Goal: Task Accomplishment & Management: Complete application form

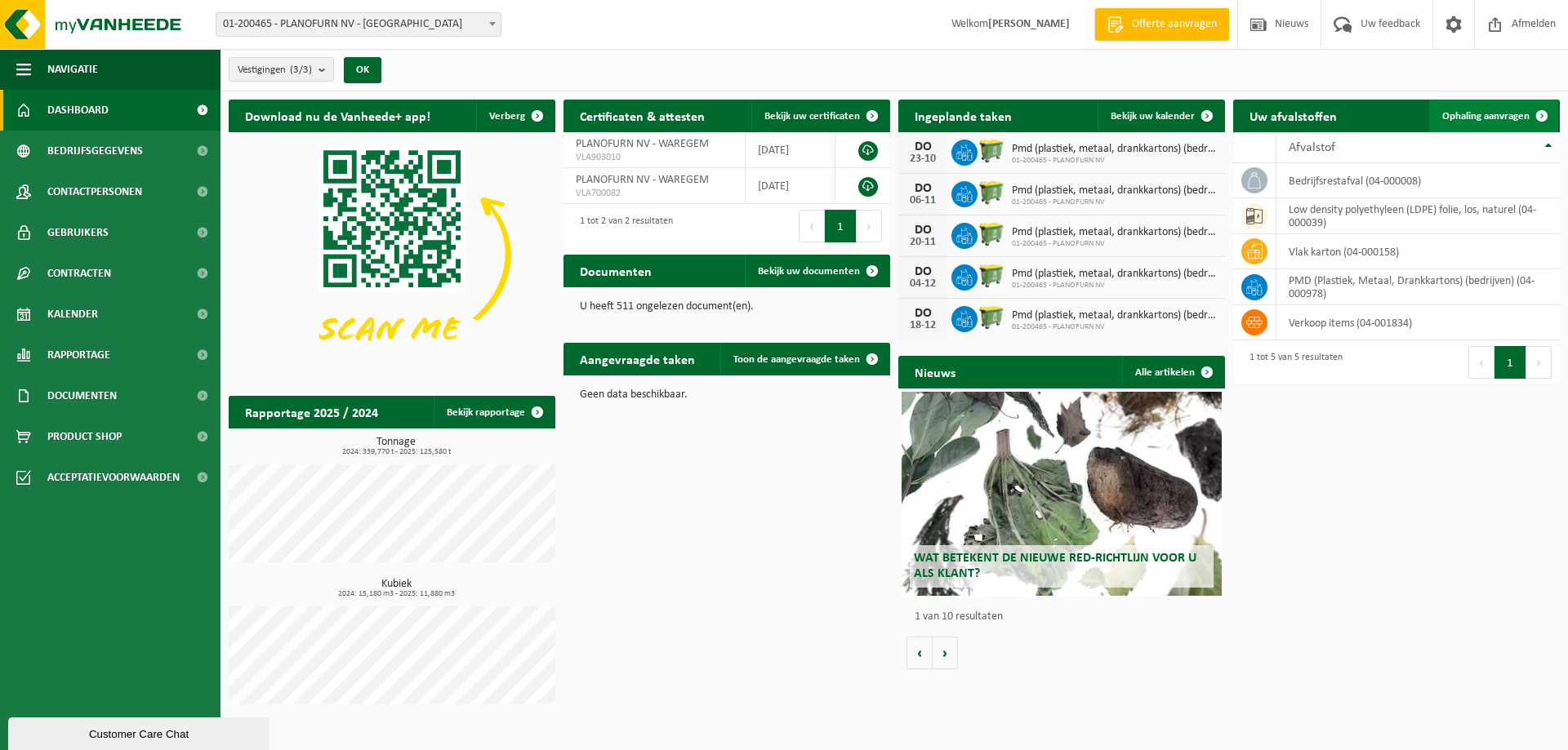
click at [1506, 116] on span "Ophaling aanvragen" at bounding box center [1485, 116] width 87 height 11
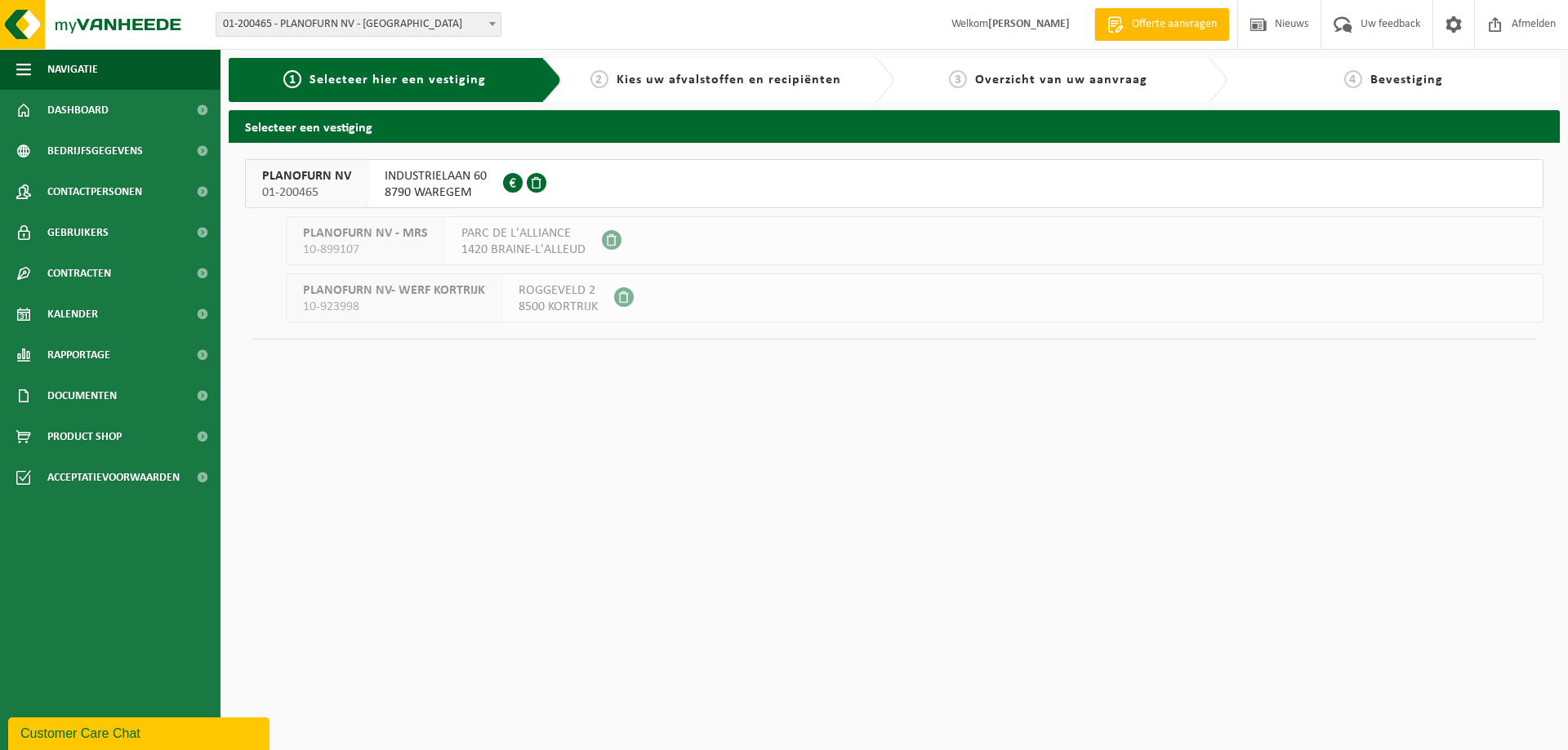
click at [447, 178] on span "INDUSTRIELAAN 60" at bounding box center [436, 176] width 102 height 17
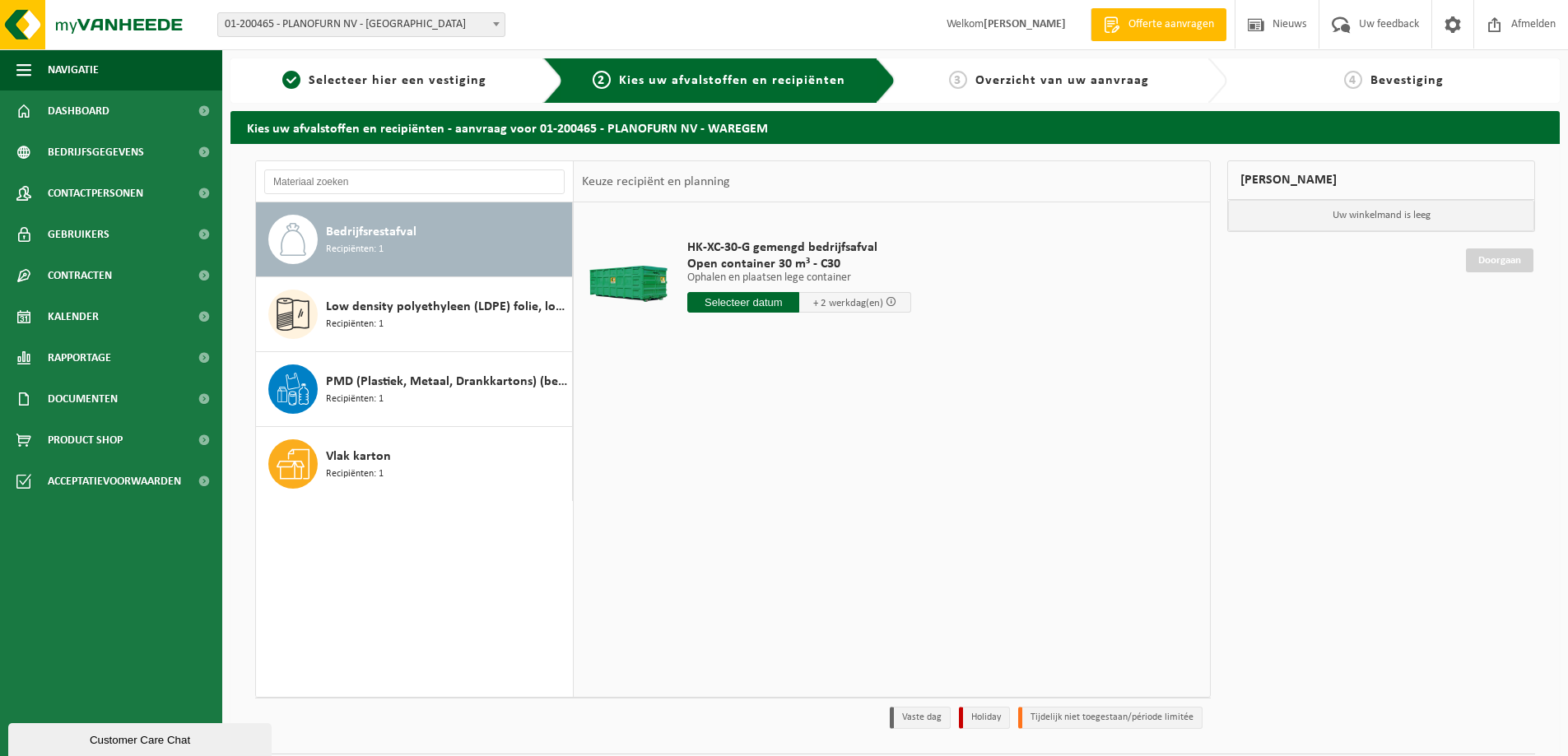
click at [425, 239] on div "Bedrijfsrestafval Recipiënten: 1" at bounding box center [446, 240] width 242 height 50
click at [767, 304] on input "text" at bounding box center [744, 302] width 112 height 20
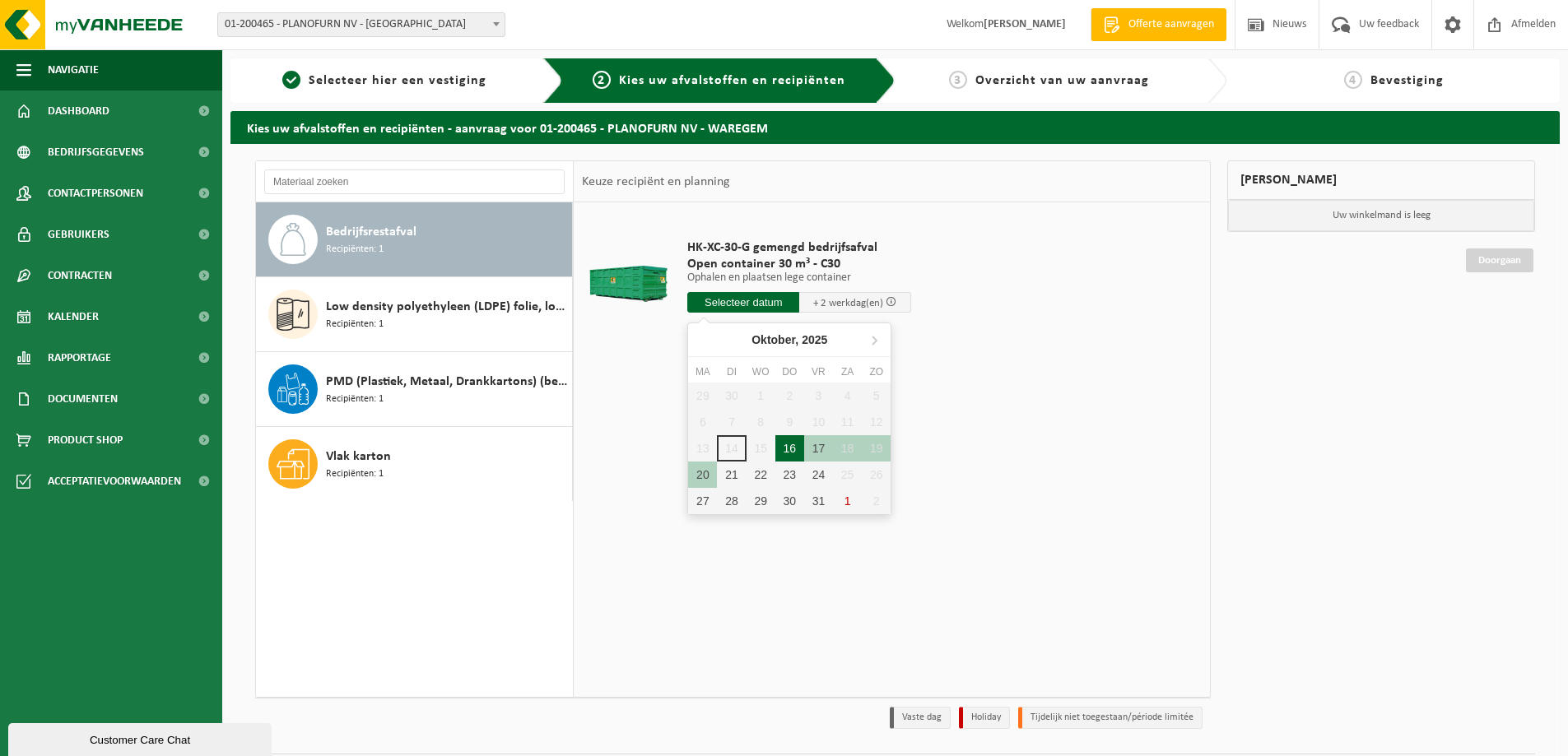
click at [790, 452] on div "16" at bounding box center [790, 449] width 28 height 27
type input "Van 2025-10-16"
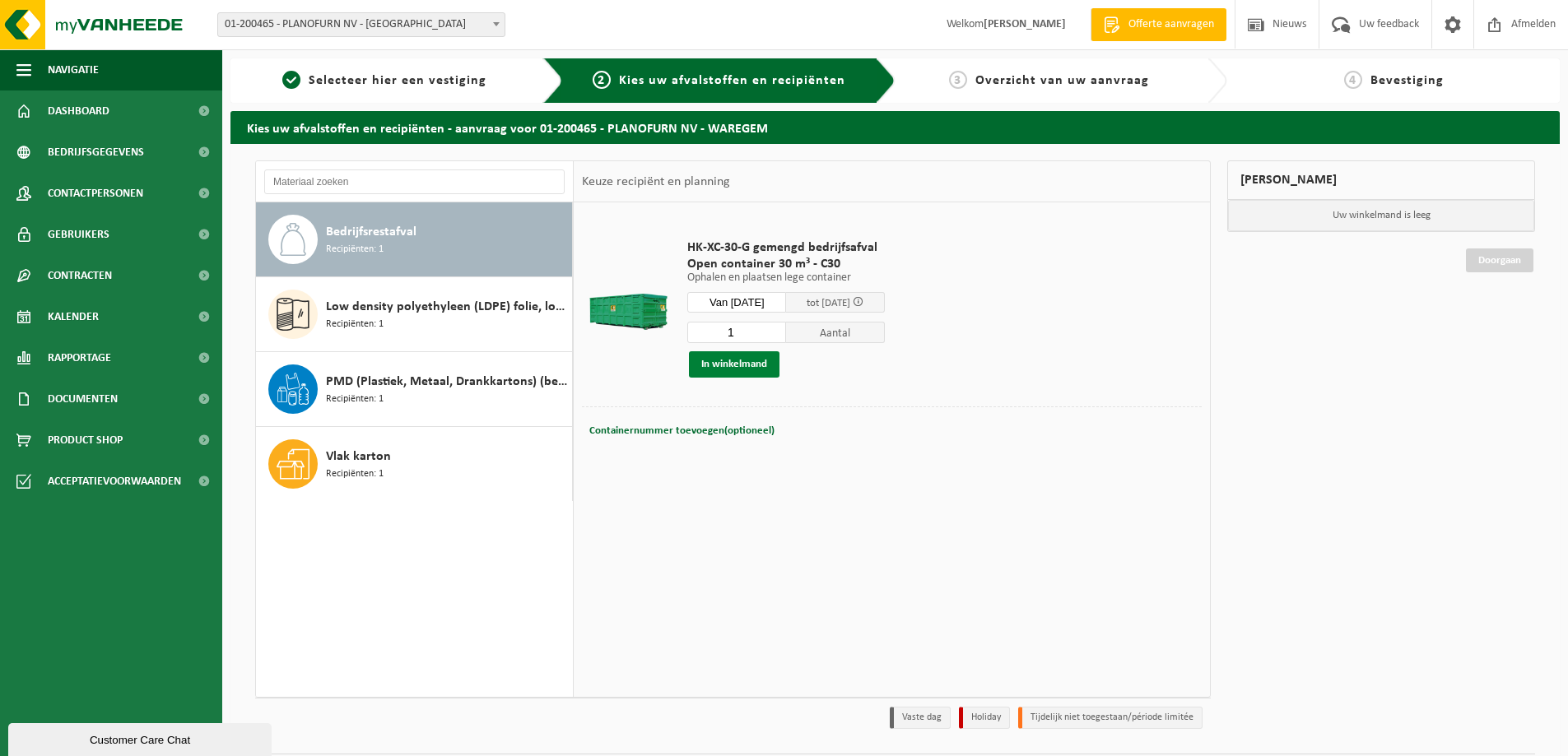
click at [748, 361] on button "In winkelmand" at bounding box center [735, 365] width 91 height 27
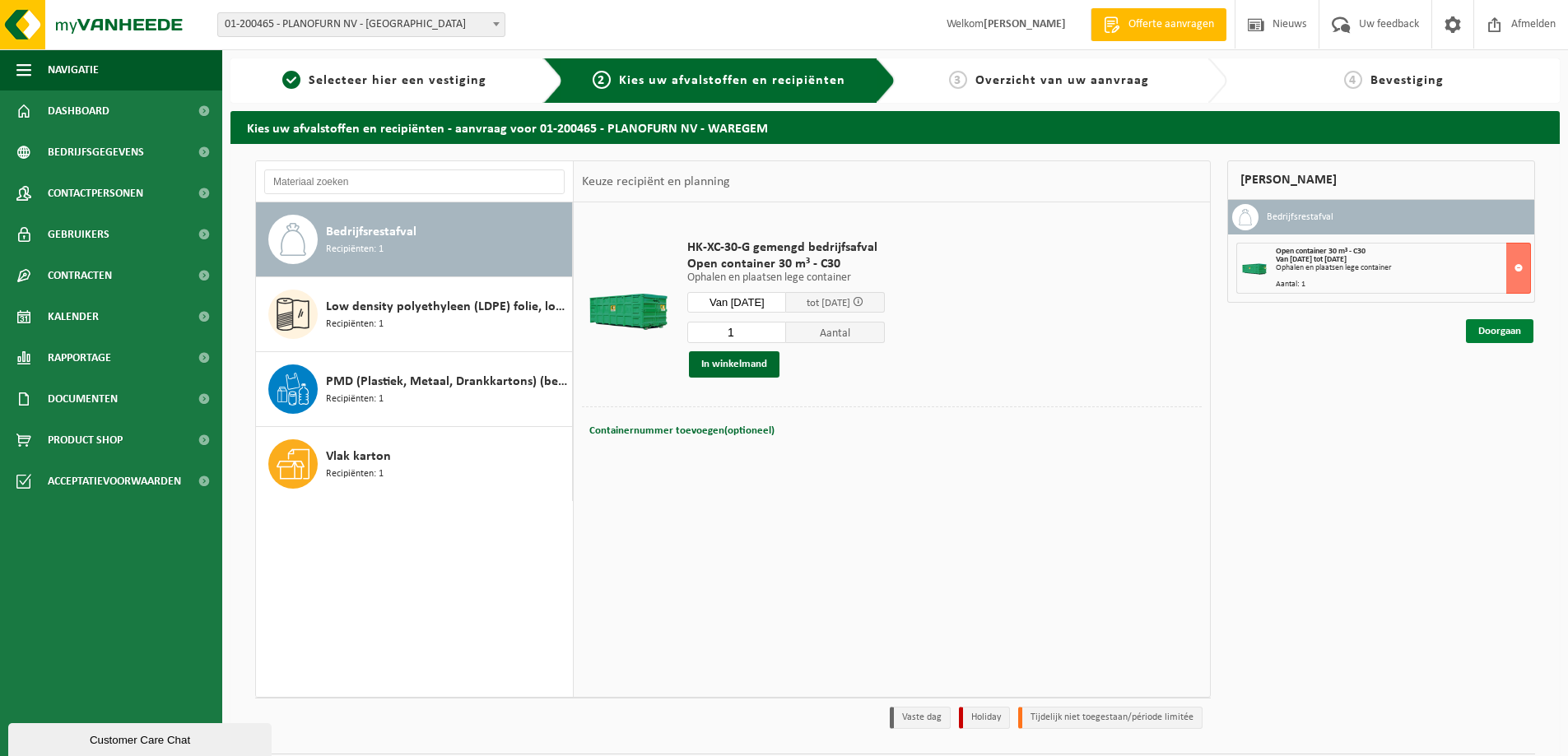
click at [1507, 329] on link "Doorgaan" at bounding box center [1500, 331] width 68 height 24
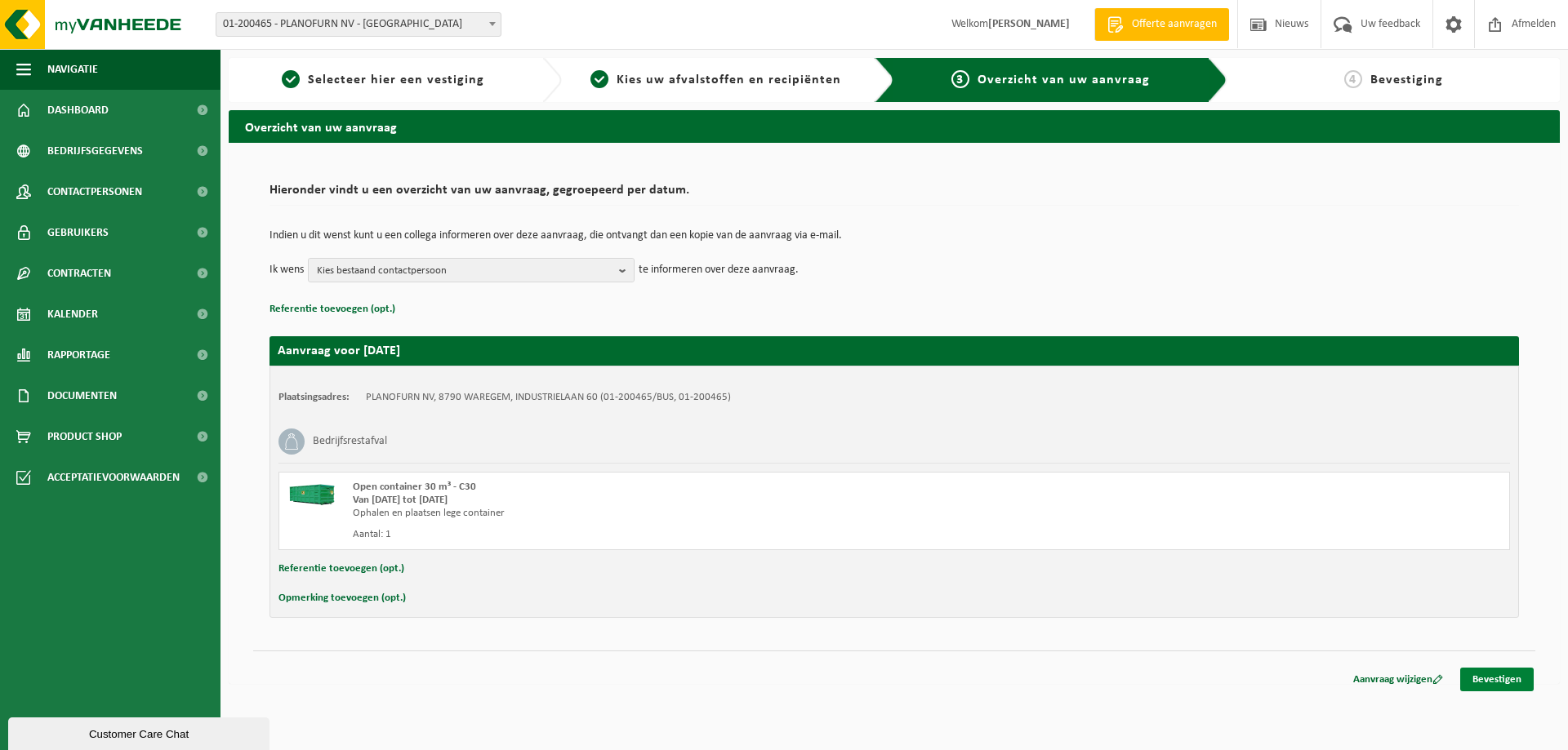
click at [1498, 680] on link "Bevestigen" at bounding box center [1497, 679] width 73 height 24
